Goal: Book appointment/travel/reservation

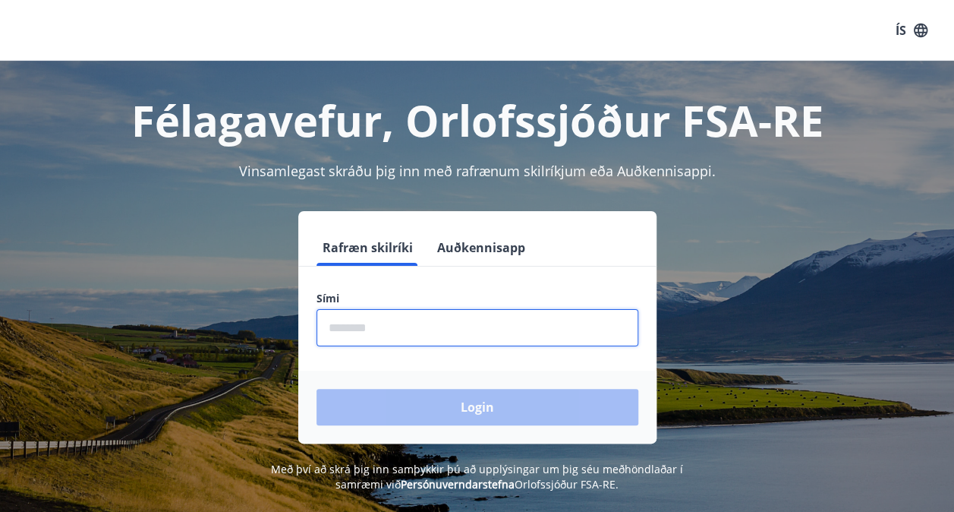
click at [366, 326] on input "phone" at bounding box center [477, 327] width 322 height 37
type input "********"
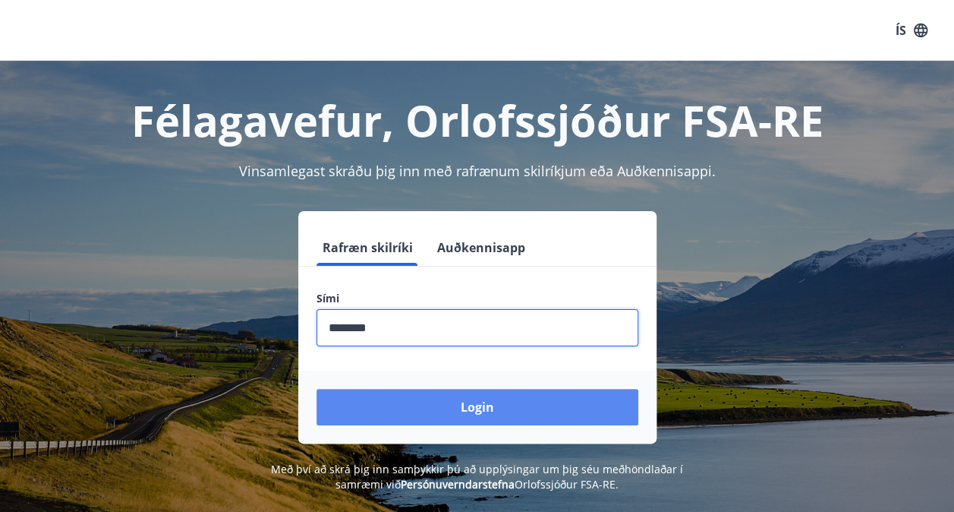
click at [409, 396] on button "Login" at bounding box center [477, 407] width 322 height 36
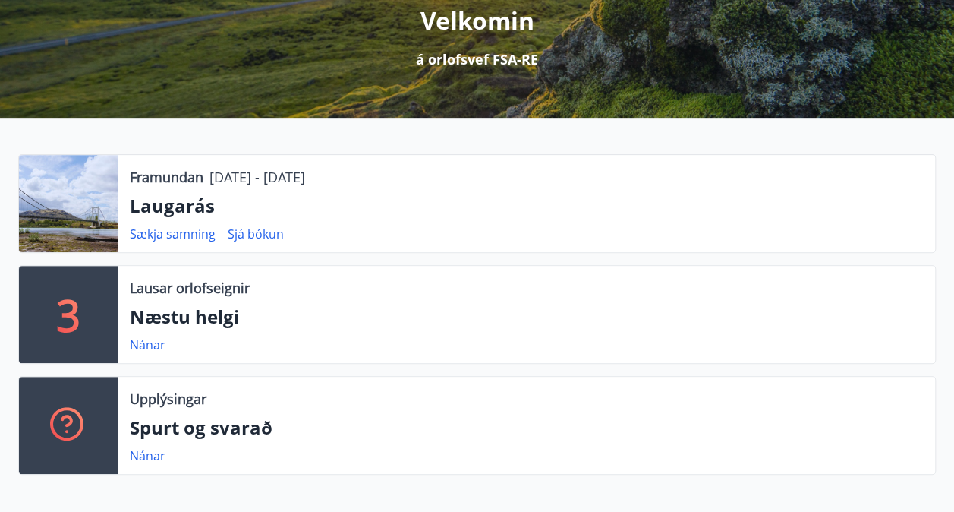
scroll to position [228, 0]
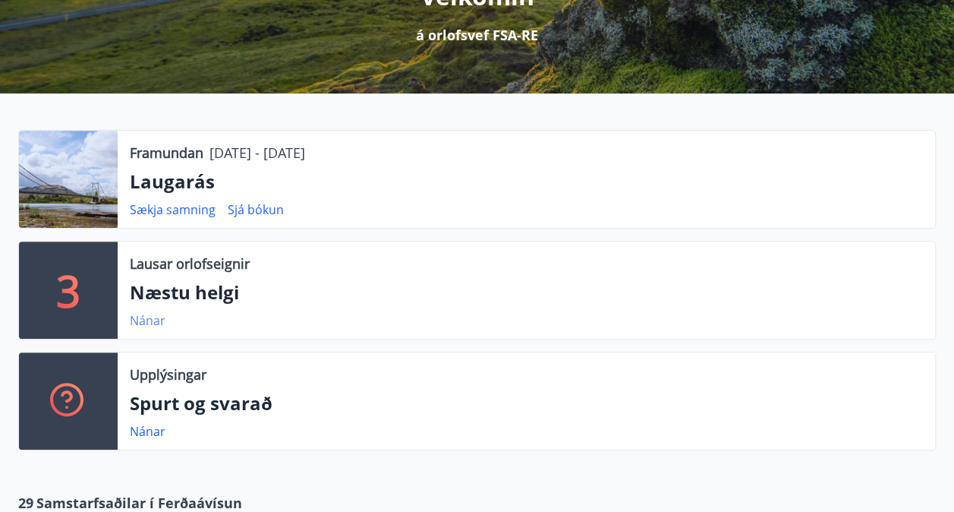
click at [147, 321] on link "Nánar" at bounding box center [148, 320] width 36 height 17
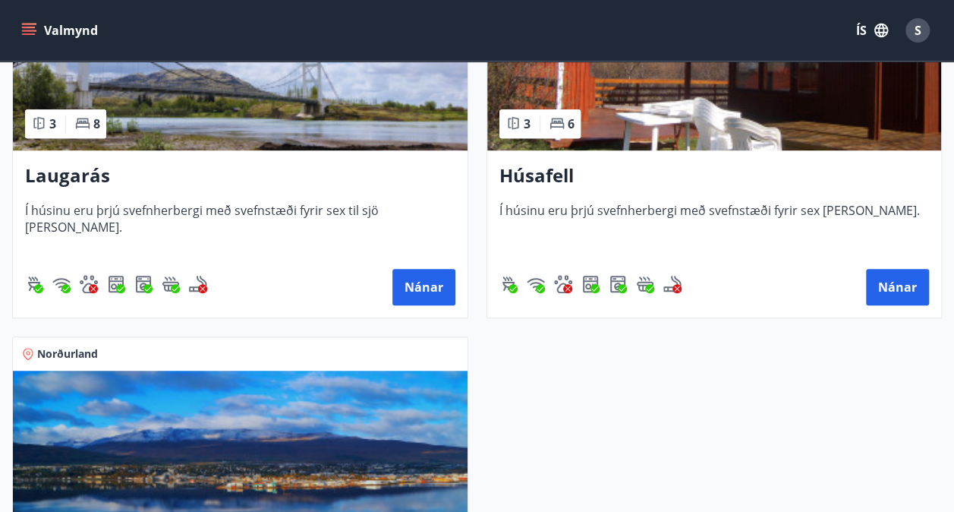
scroll to position [439, 0]
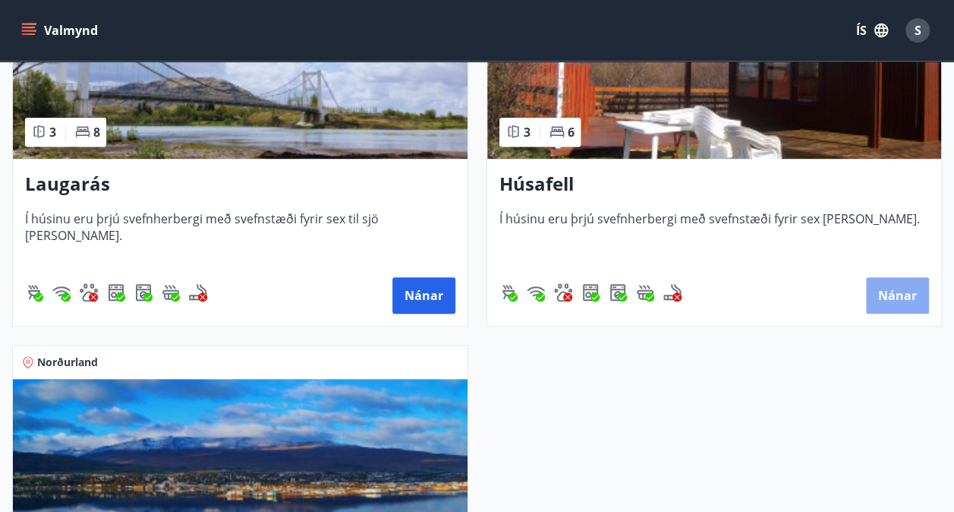
click at [908, 283] on button "Nánar" at bounding box center [897, 295] width 63 height 36
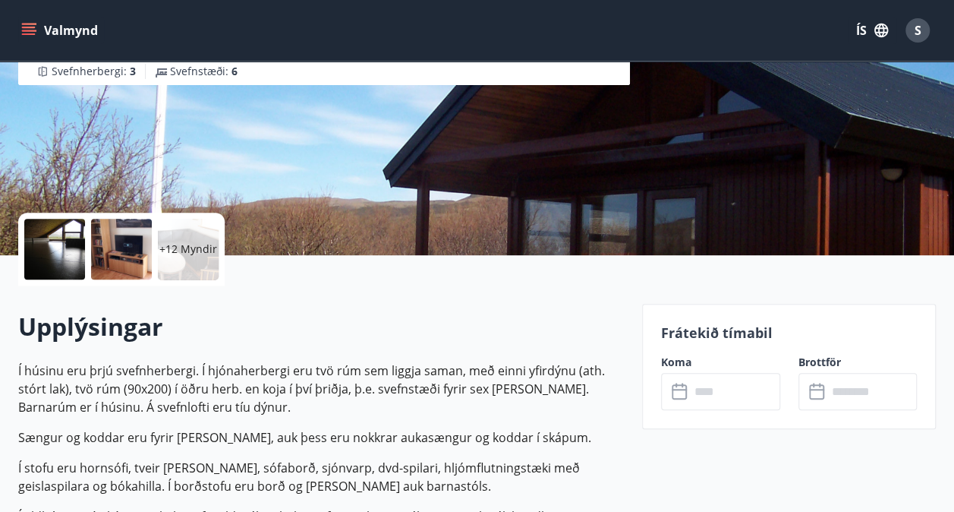
scroll to position [304, 0]
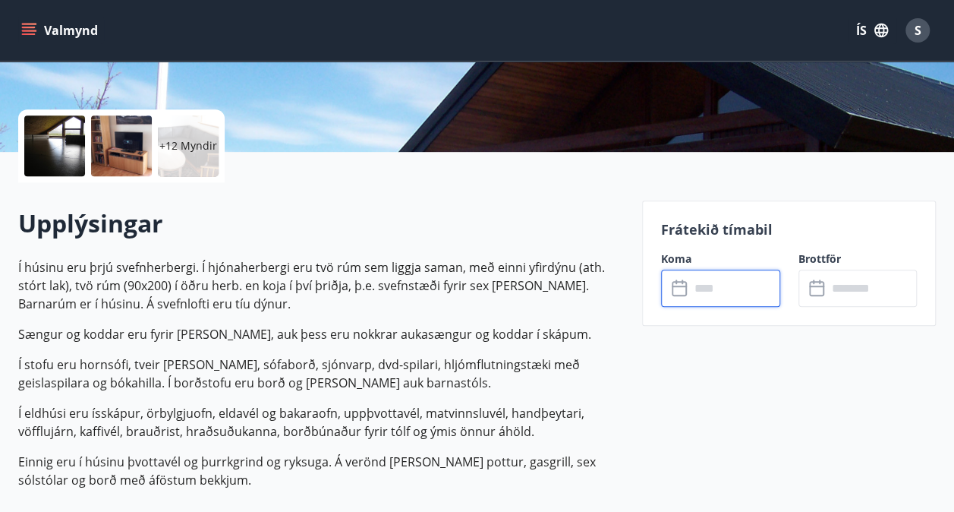
click at [742, 294] on input "text" at bounding box center [735, 287] width 90 height 37
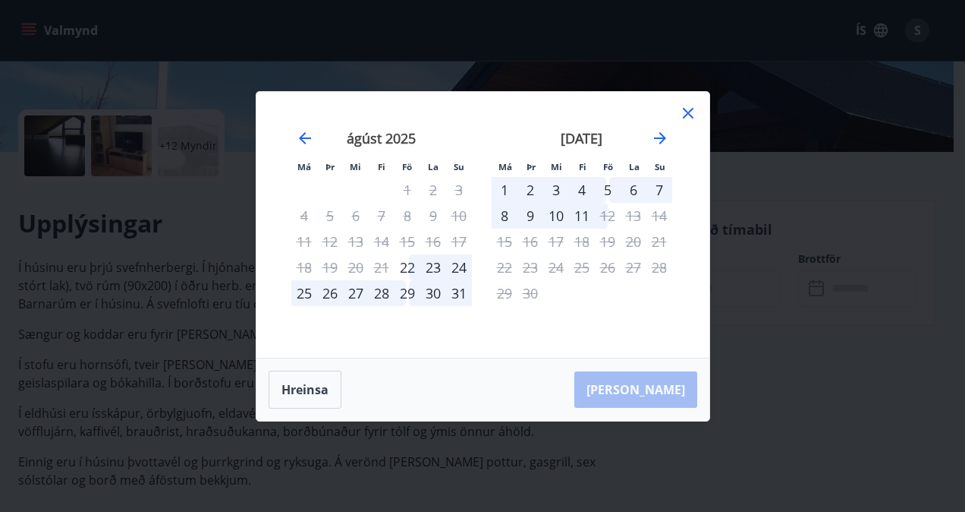
click at [688, 104] on icon at bounding box center [688, 113] width 18 height 18
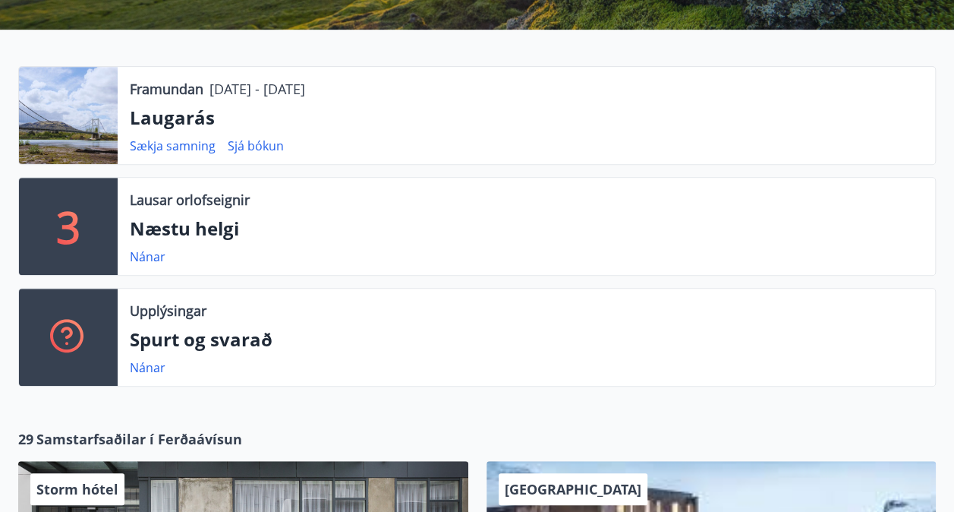
scroll to position [228, 0]
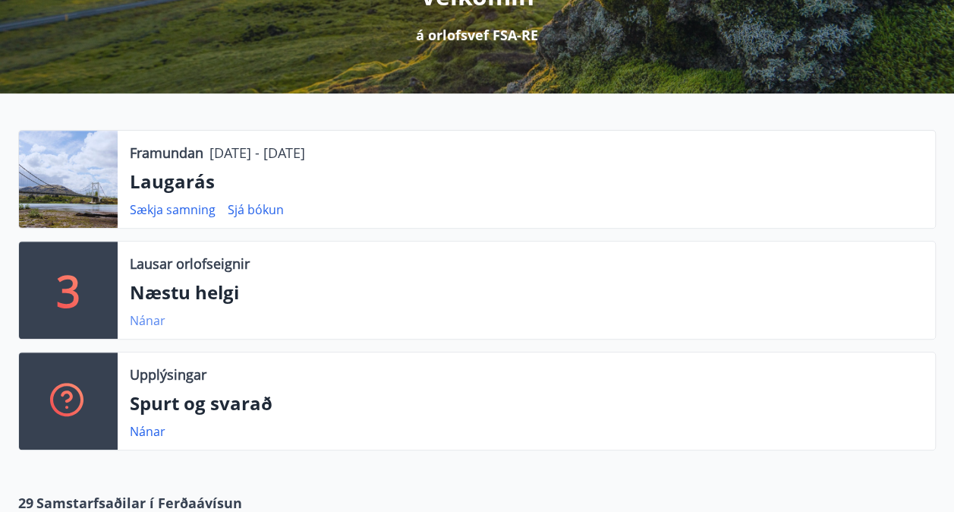
click at [141, 314] on link "Nánar" at bounding box center [148, 320] width 36 height 17
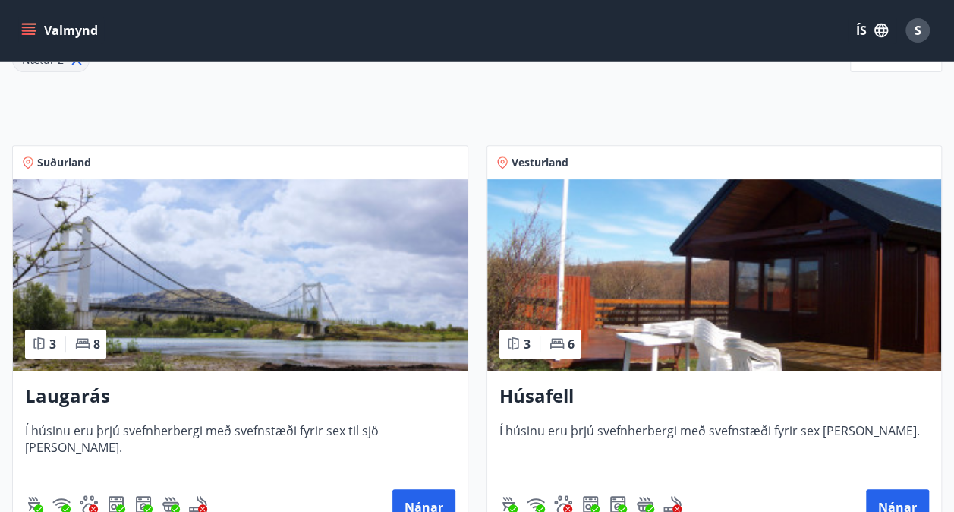
scroll to position [455, 0]
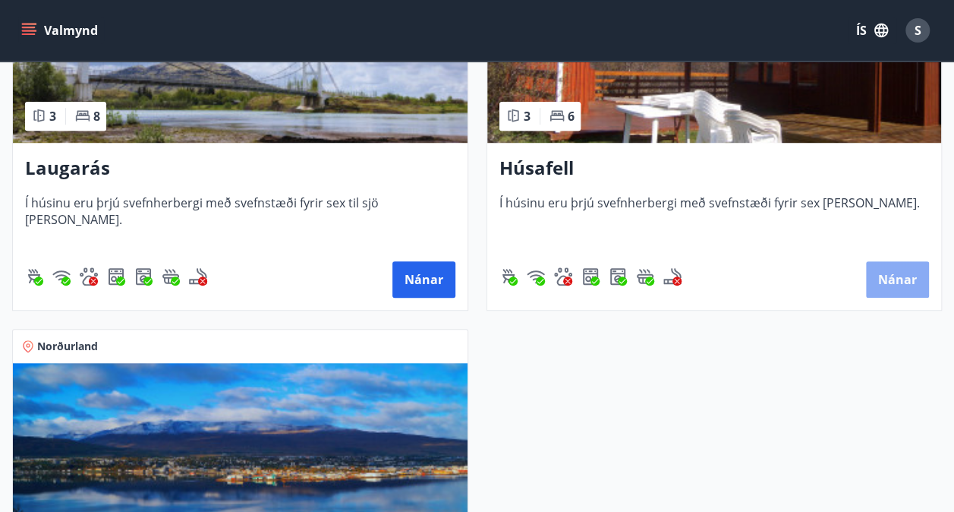
click at [883, 282] on button "Nánar" at bounding box center [897, 279] width 63 height 36
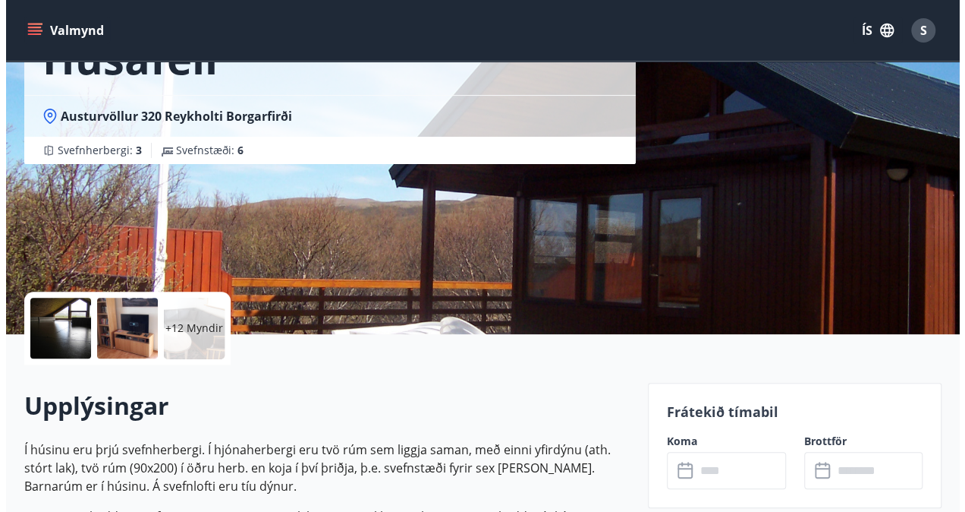
scroll to position [152, 0]
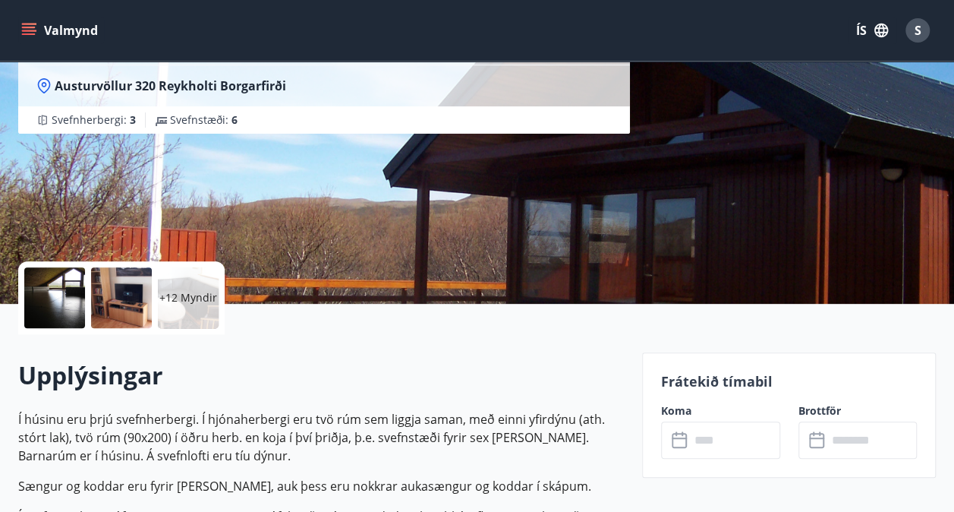
click at [49, 298] on div at bounding box center [54, 297] width 61 height 61
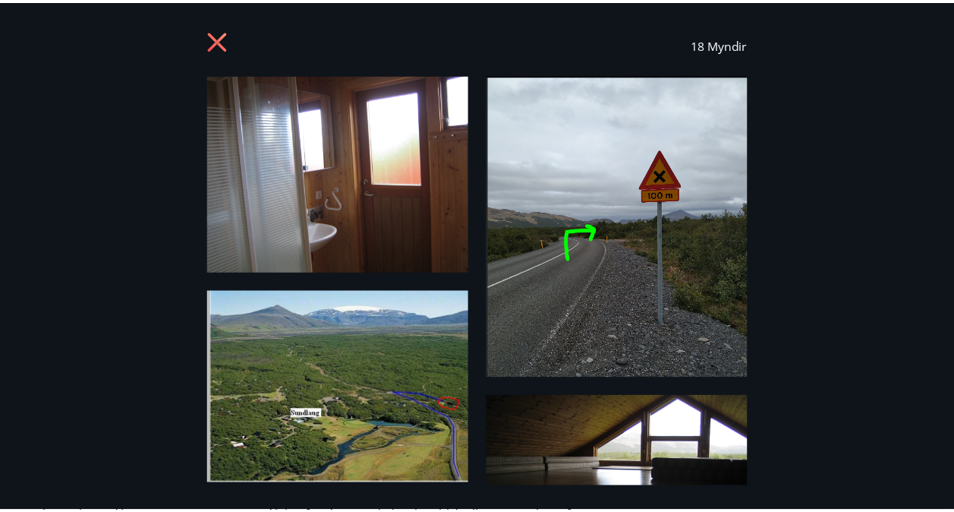
scroll to position [0, 0]
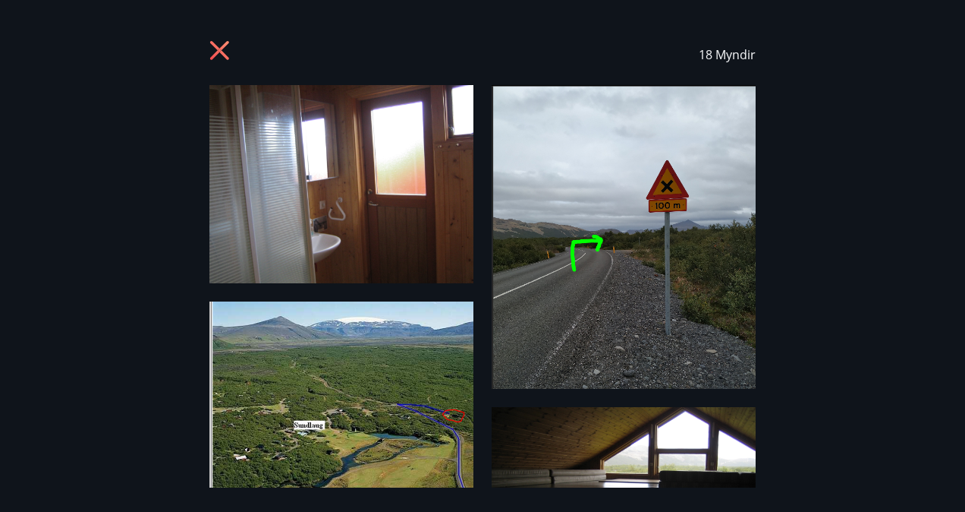
click at [221, 52] on icon at bounding box center [219, 50] width 19 height 19
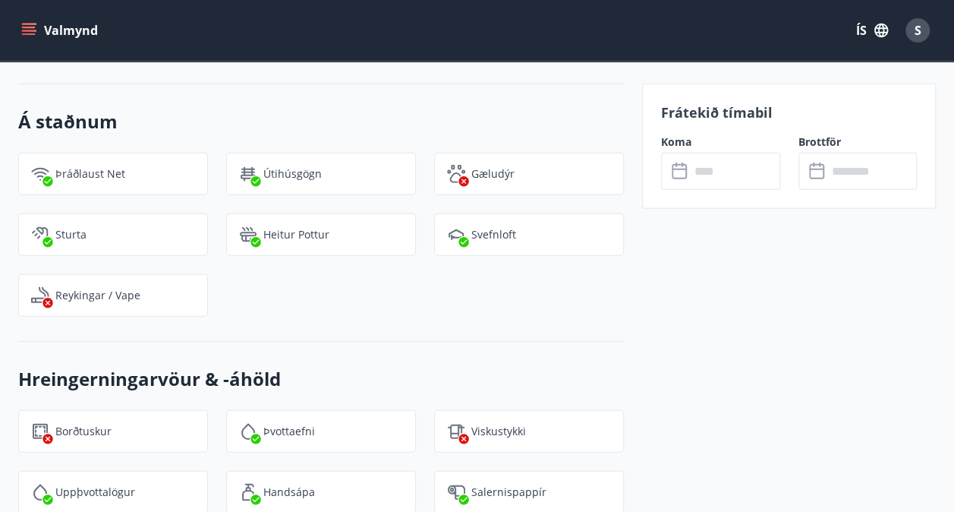
scroll to position [1897, 0]
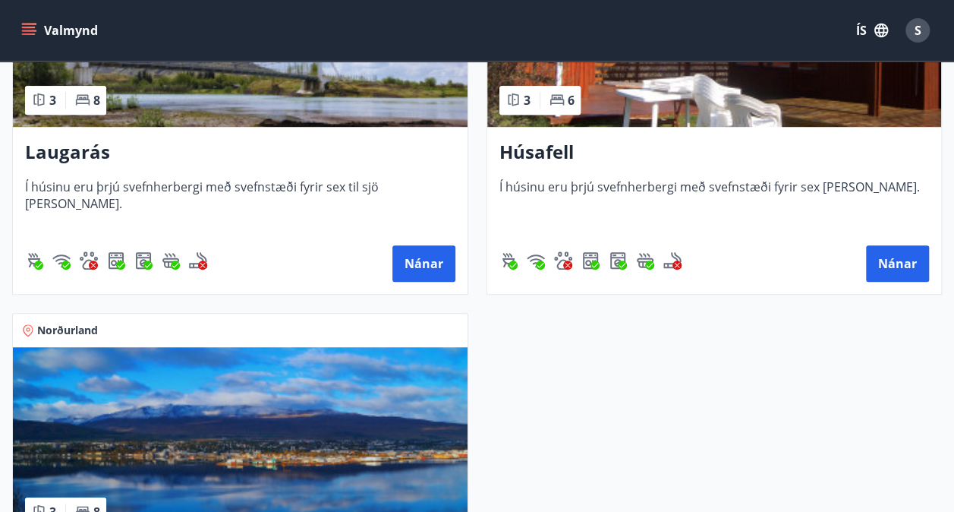
scroll to position [759, 0]
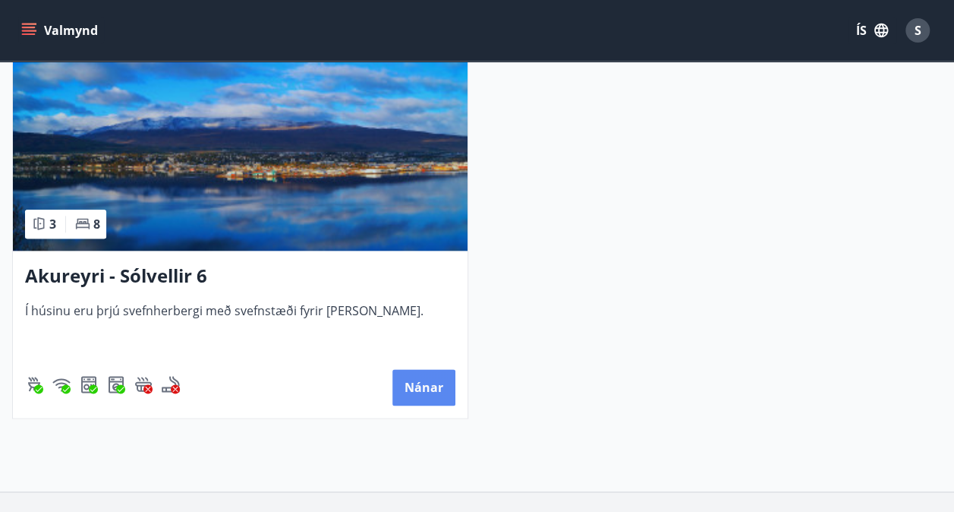
click at [415, 386] on button "Nánar" at bounding box center [423, 387] width 63 height 36
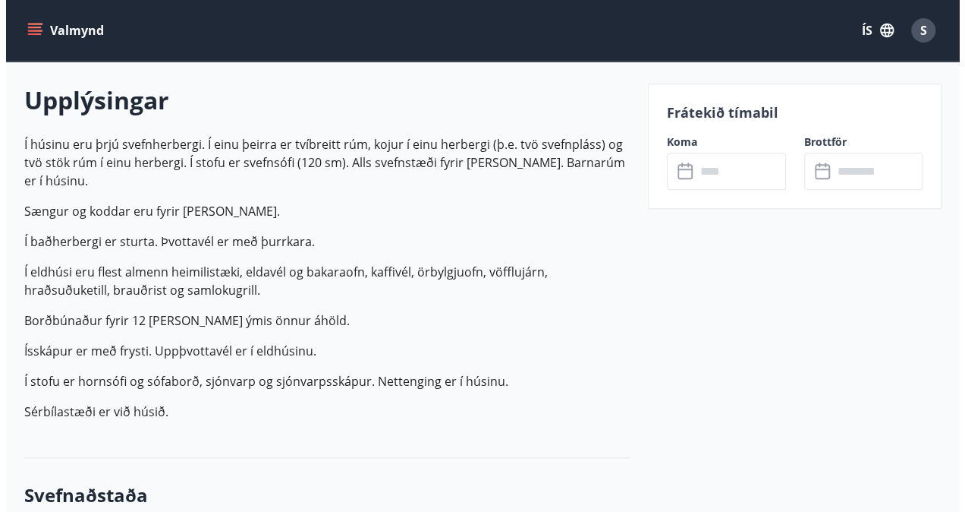
scroll to position [455, 0]
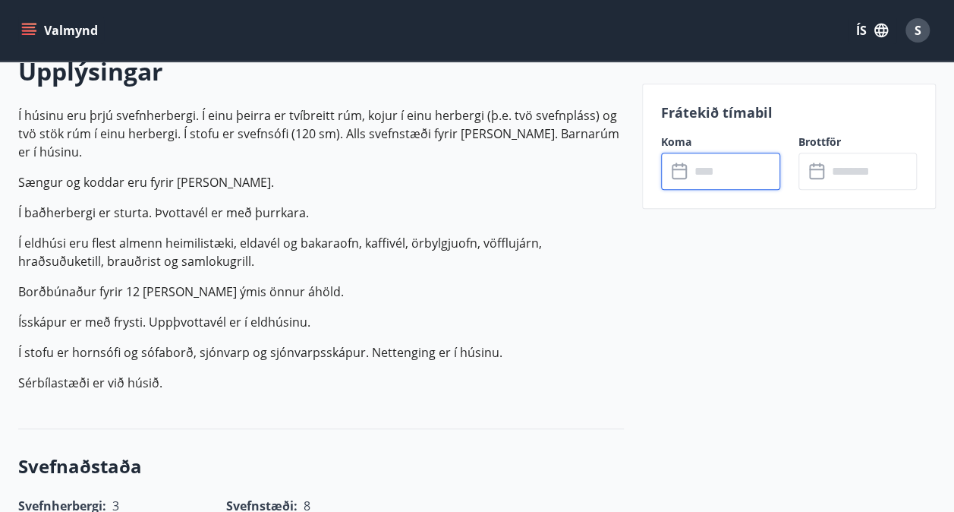
click at [714, 181] on input "text" at bounding box center [735, 171] width 90 height 37
